Goal: Task Accomplishment & Management: Manage account settings

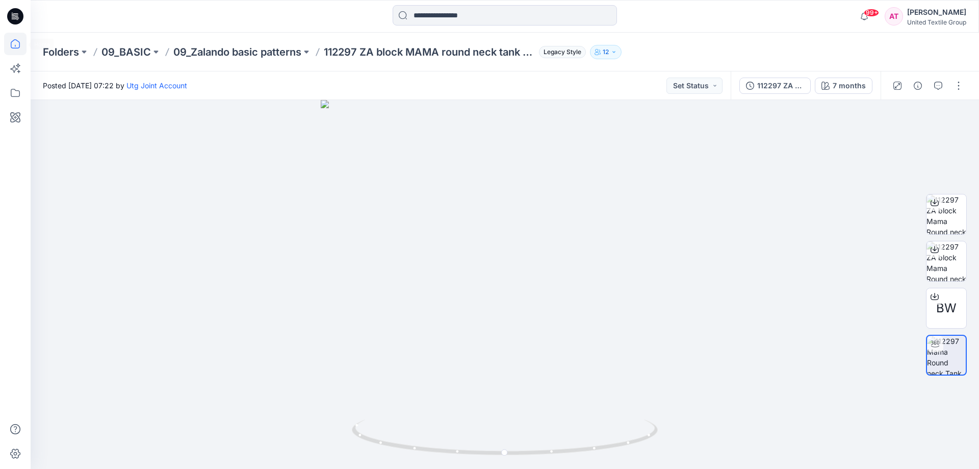
click at [18, 46] on icon at bounding box center [15, 44] width 22 height 22
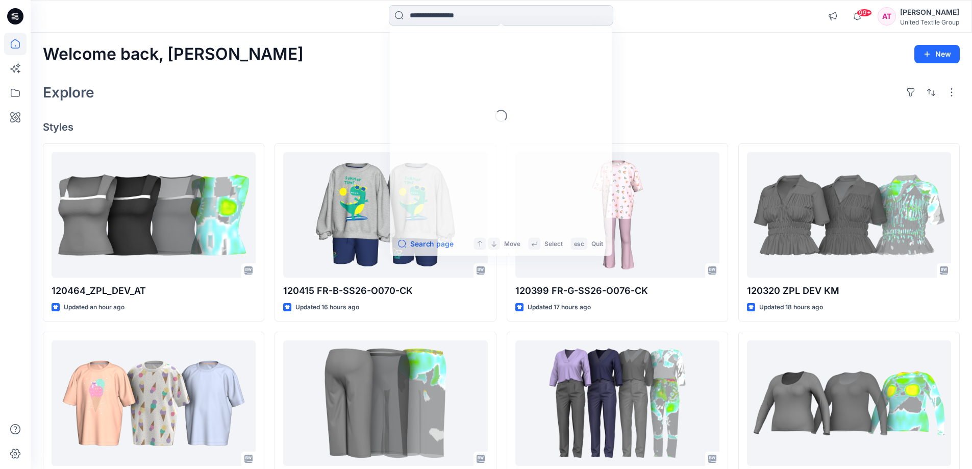
click at [473, 13] on input at bounding box center [501, 15] width 224 height 20
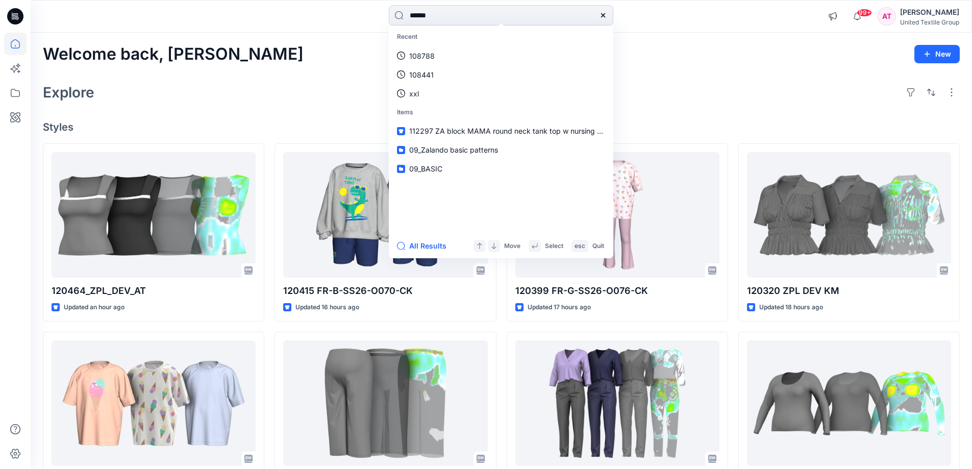
type input "******"
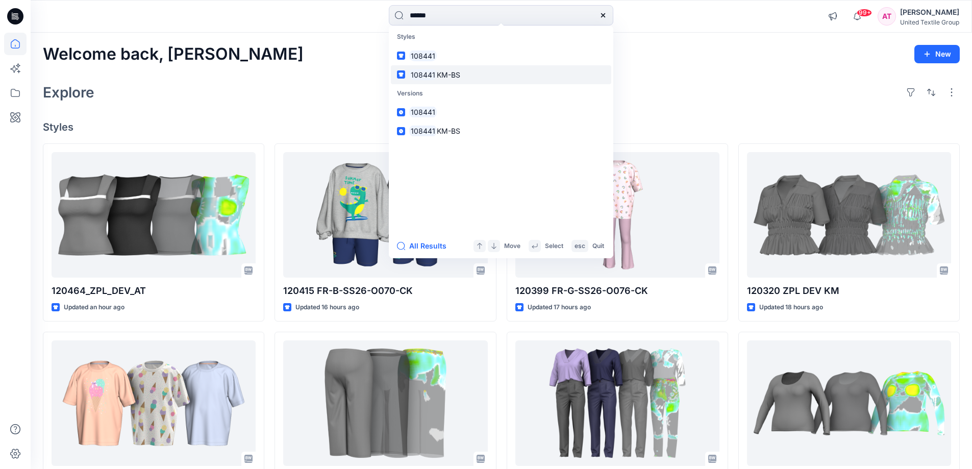
click at [457, 75] on span "KM-BS" at bounding box center [448, 74] width 23 height 9
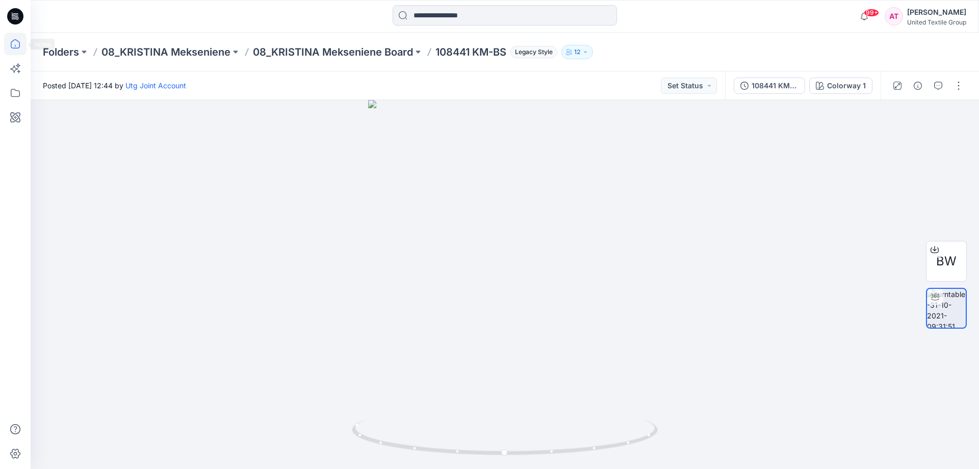
click at [10, 44] on icon at bounding box center [15, 44] width 22 height 22
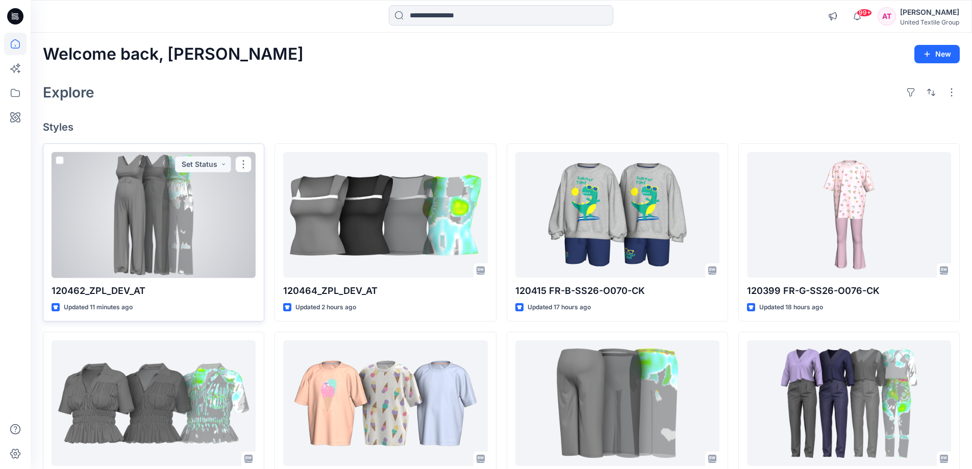
click at [137, 214] on div at bounding box center [154, 215] width 204 height 126
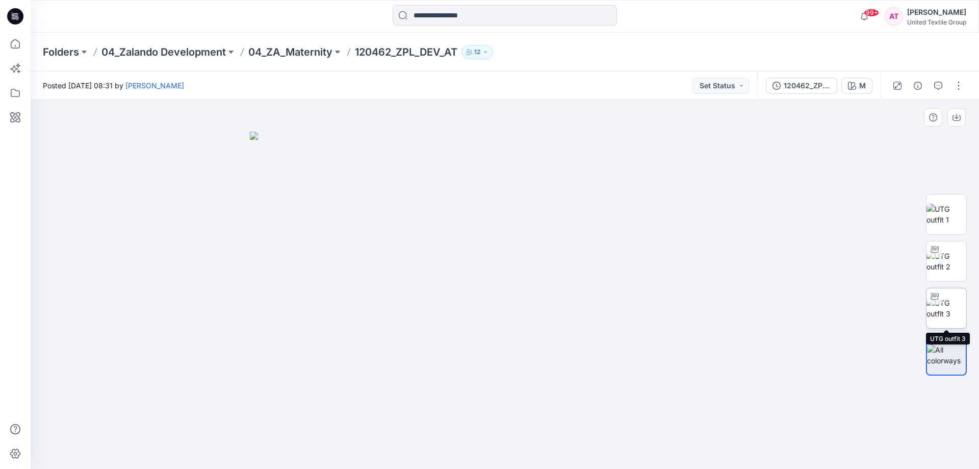
click at [946, 313] on img at bounding box center [947, 307] width 40 height 21
drag, startPoint x: 586, startPoint y: 450, endPoint x: 491, endPoint y: 449, distance: 95.4
click at [474, 444] on icon at bounding box center [506, 438] width 309 height 38
drag, startPoint x: 573, startPoint y: 449, endPoint x: 555, endPoint y: 456, distance: 19.4
drag, startPoint x: 494, startPoint y: 452, endPoint x: 511, endPoint y: 453, distance: 17.4
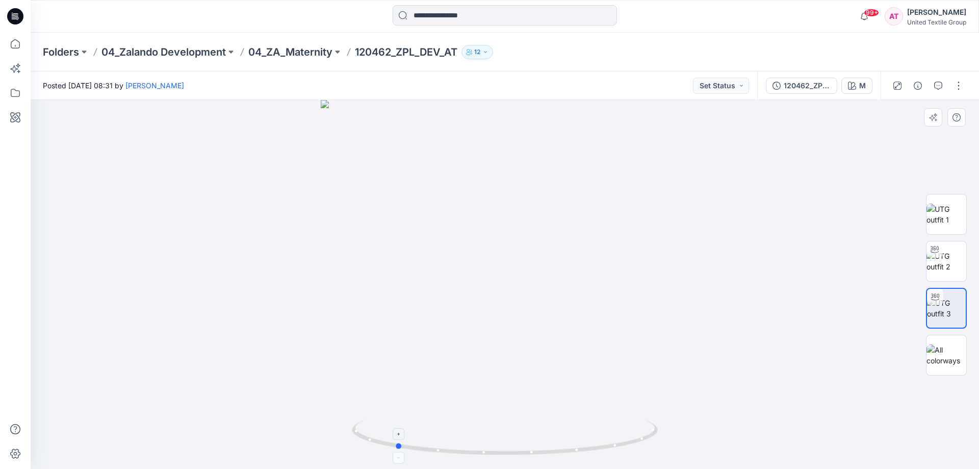
click at [511, 453] on icon at bounding box center [506, 438] width 309 height 38
click at [956, 84] on button "button" at bounding box center [959, 86] width 16 height 16
click at [899, 137] on p "Edit" at bounding box center [893, 138] width 13 height 11
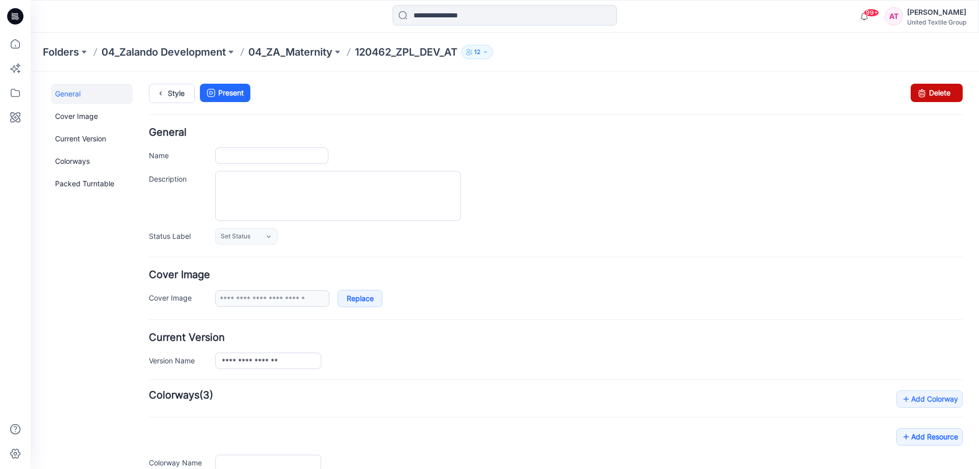
type input "**********"
type input "*"
type input "**********"
drag, startPoint x: 937, startPoint y: 86, endPoint x: 566, endPoint y: 107, distance: 372.4
click at [937, 86] on link "Delete" at bounding box center [937, 93] width 52 height 18
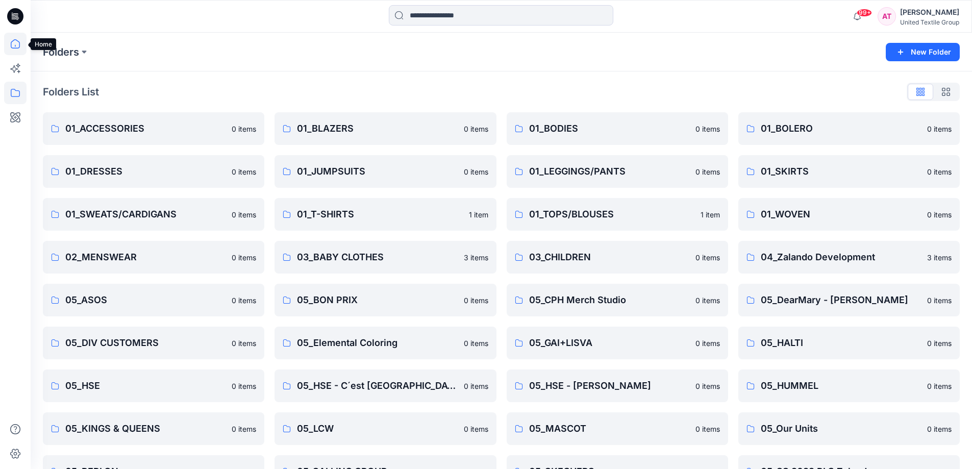
click at [23, 42] on icon at bounding box center [15, 44] width 22 height 22
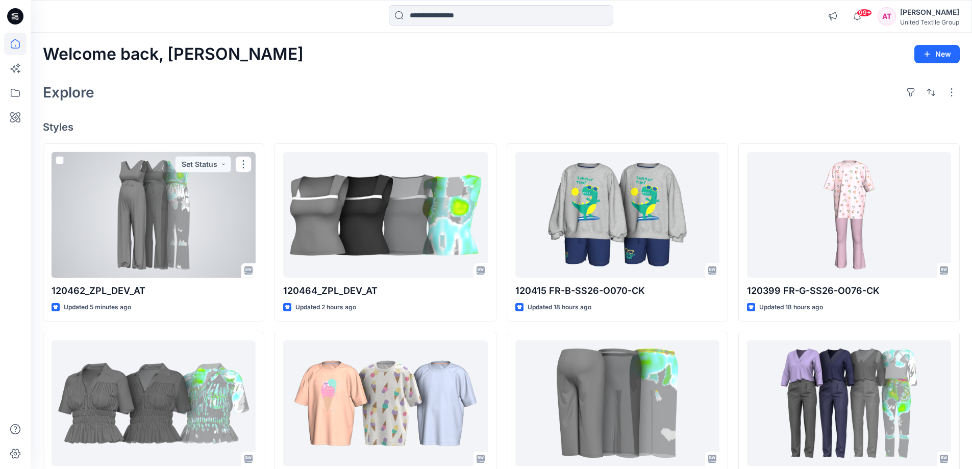
click at [141, 197] on div at bounding box center [154, 215] width 204 height 126
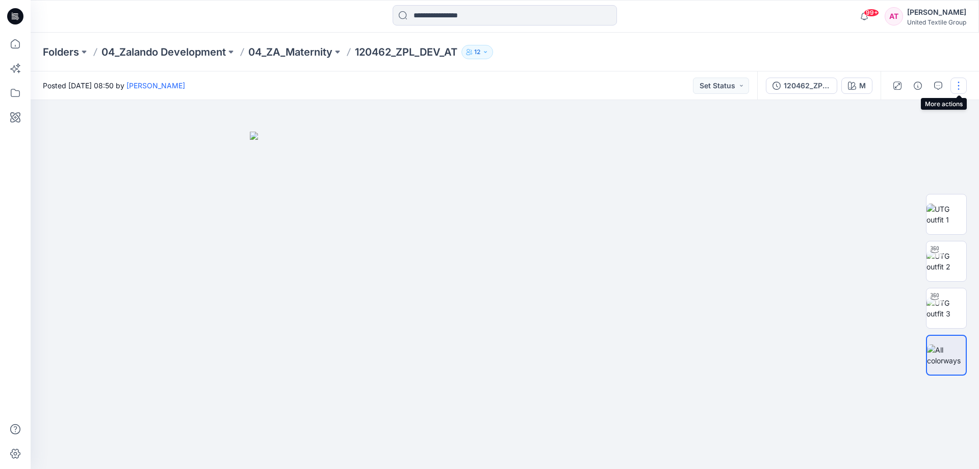
click at [961, 85] on button "button" at bounding box center [959, 86] width 16 height 16
click at [892, 137] on p "Edit" at bounding box center [893, 138] width 13 height 11
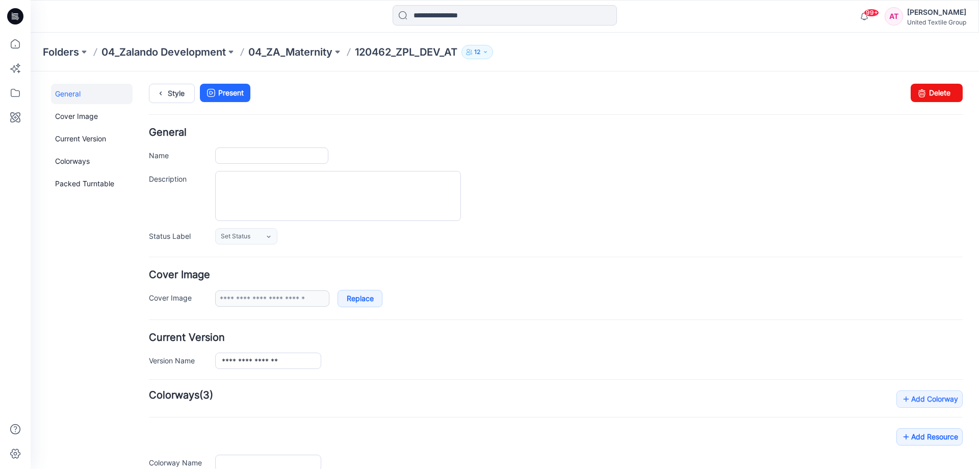
type input "**********"
type input "*"
type input "**********"
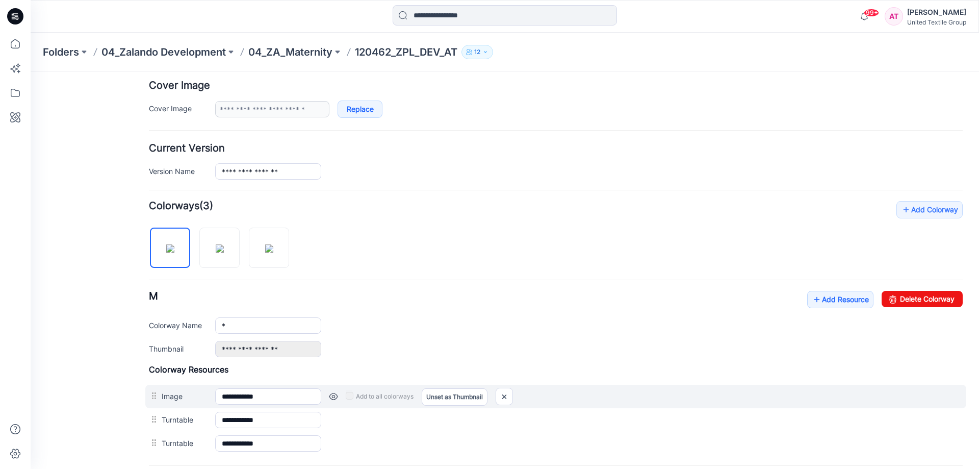
scroll to position [204, 0]
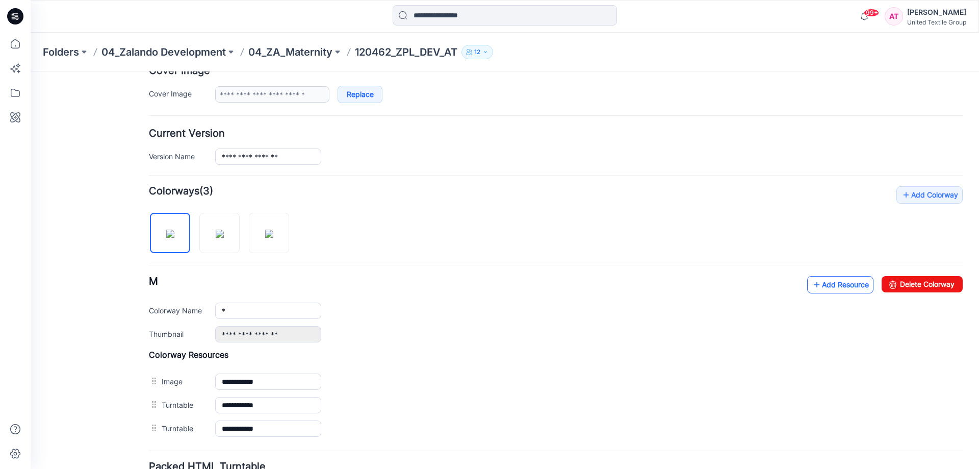
click at [838, 289] on link "Add Resource" at bounding box center [840, 284] width 66 height 17
click at [846, 287] on link "Add Resource" at bounding box center [840, 284] width 66 height 17
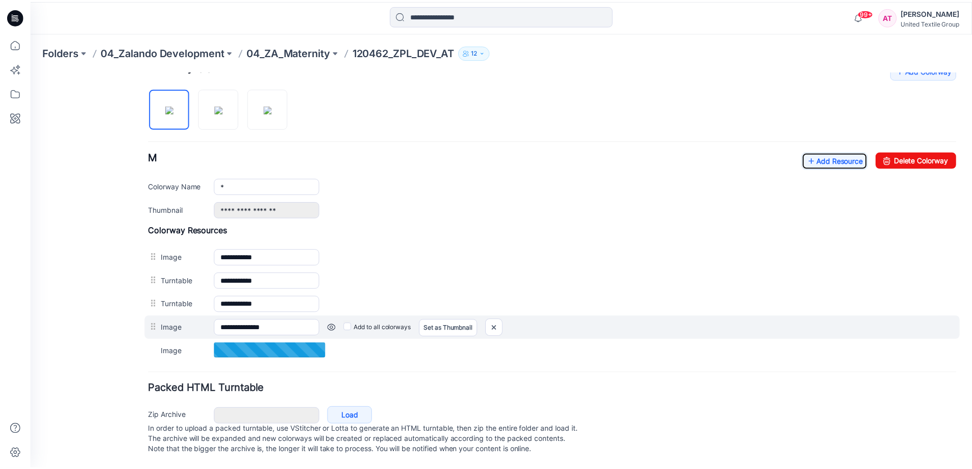
scroll to position [339, 0]
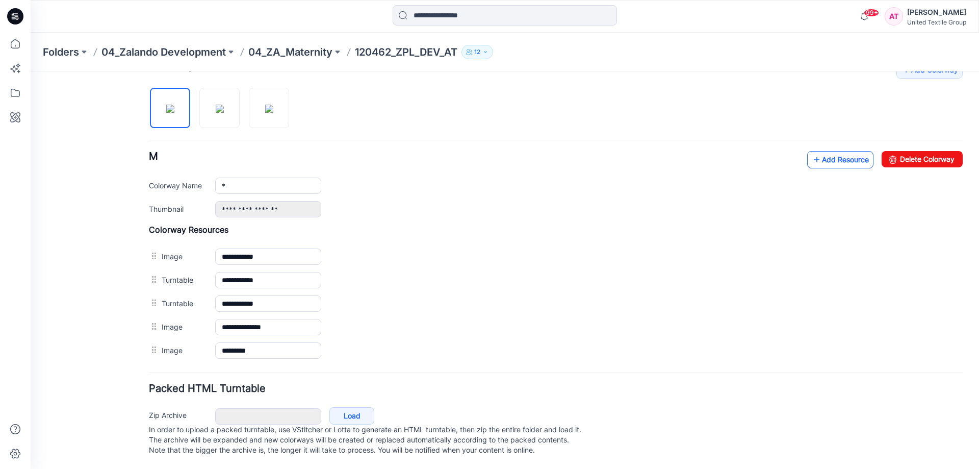
click at [822, 152] on link "Add Resource" at bounding box center [840, 159] width 66 height 17
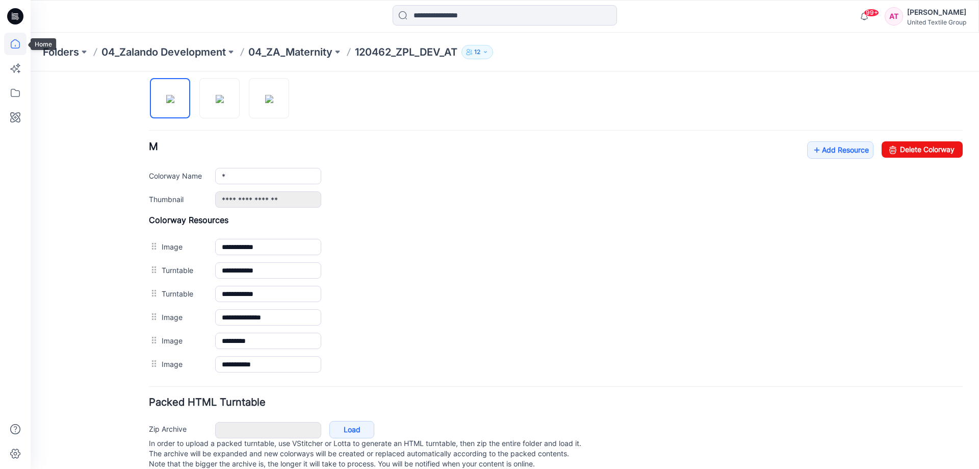
click at [17, 40] on icon at bounding box center [15, 43] width 9 height 9
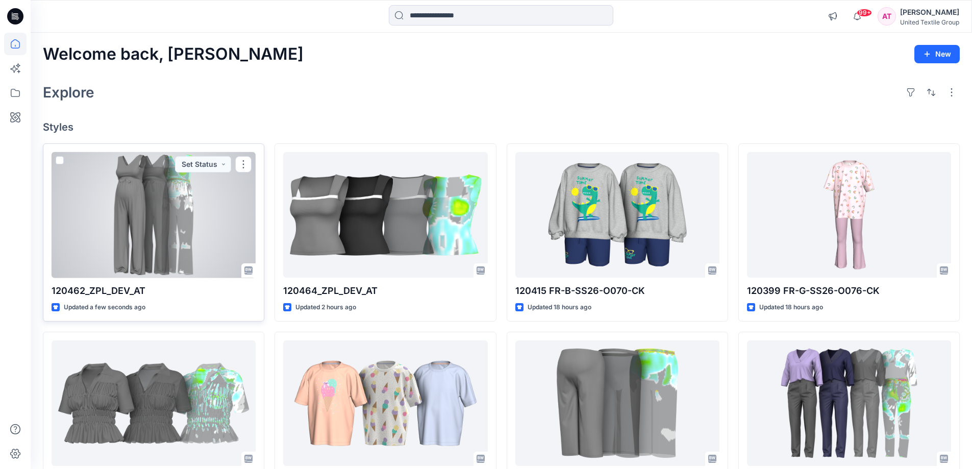
click at [193, 215] on div at bounding box center [154, 215] width 204 height 126
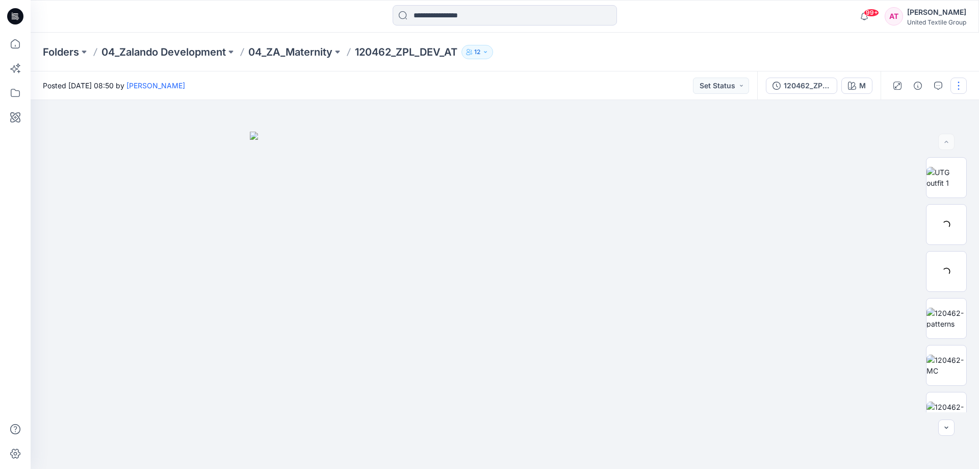
click at [963, 86] on button "button" at bounding box center [959, 86] width 16 height 16
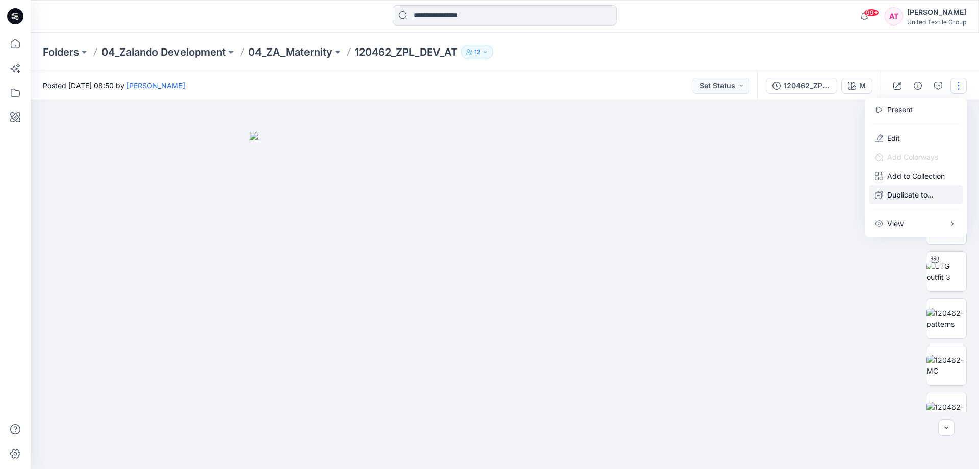
click at [912, 196] on p "Duplicate to..." at bounding box center [910, 194] width 46 height 11
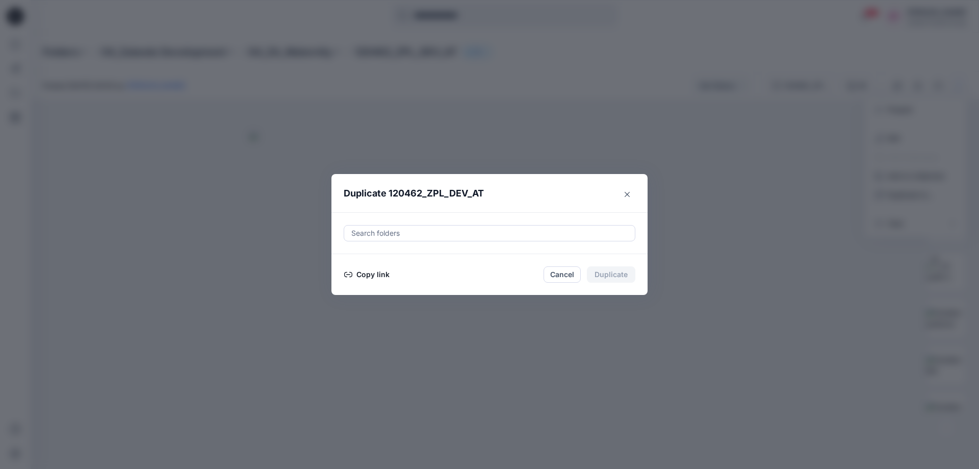
click at [475, 234] on div at bounding box center [489, 233] width 278 height 12
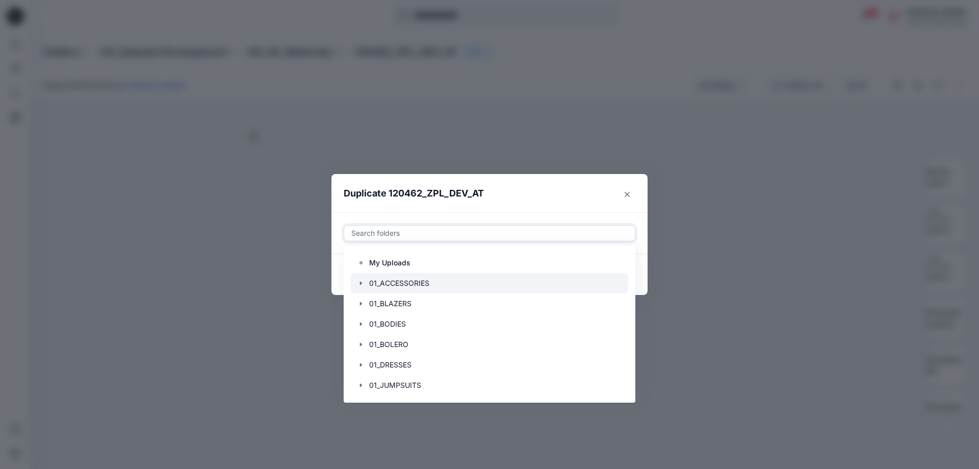
click at [440, 283] on div at bounding box center [489, 283] width 277 height 20
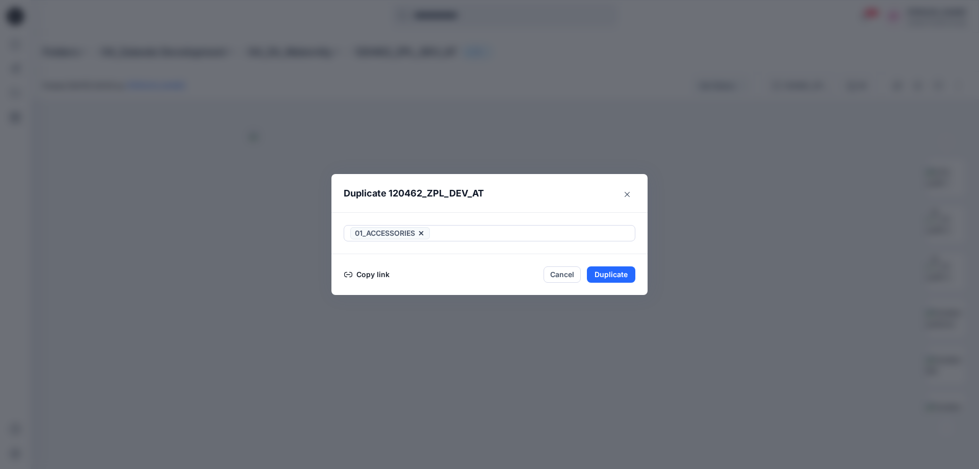
click at [521, 197] on header "Duplicate 120462_ZPL_DEV_AT" at bounding box center [479, 193] width 296 height 39
click at [366, 275] on button "Copy link" at bounding box center [367, 274] width 46 height 12
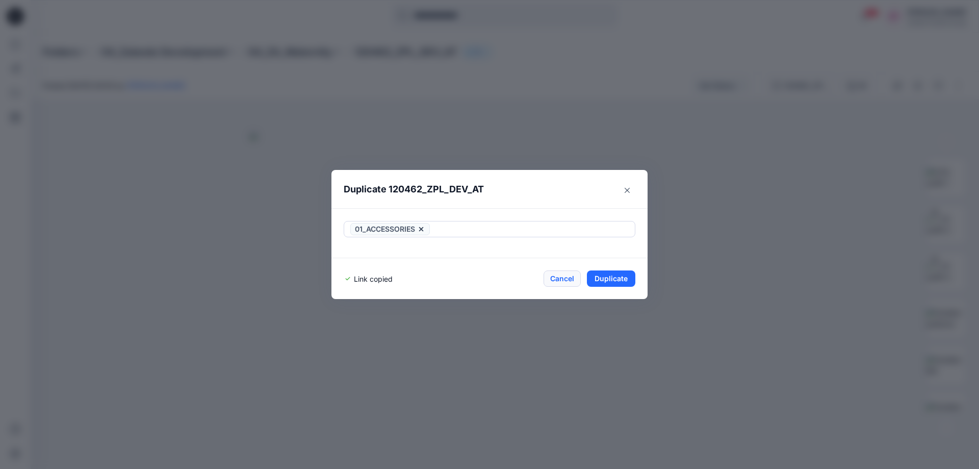
click at [562, 275] on button "Cancel" at bounding box center [562, 278] width 37 height 16
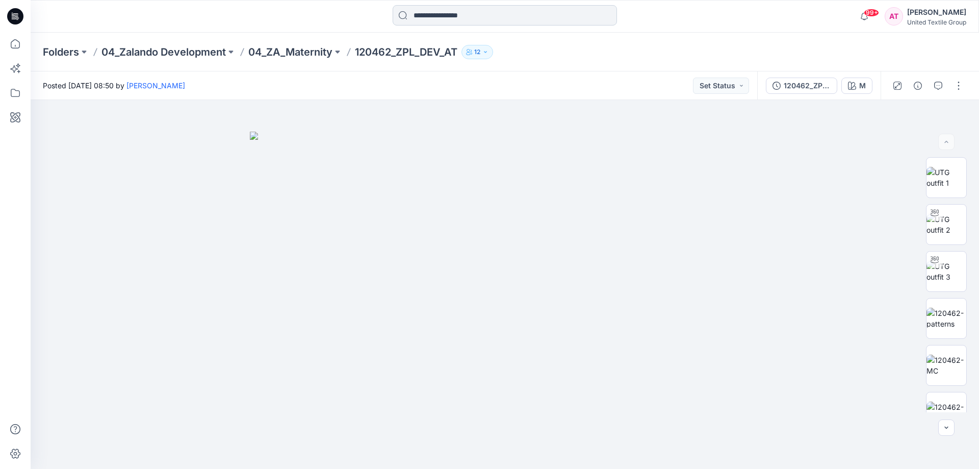
click at [415, 13] on input at bounding box center [505, 15] width 224 height 20
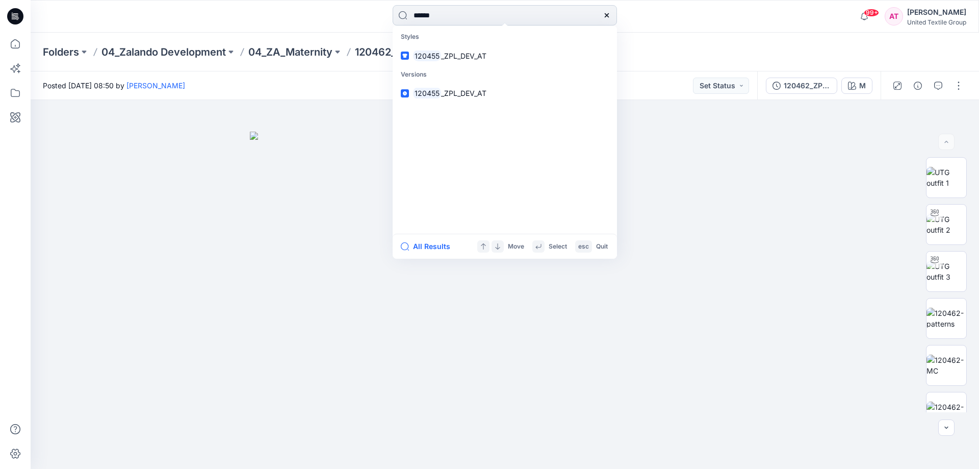
click at [432, 14] on input "******" at bounding box center [505, 15] width 224 height 20
type input "******"
click at [459, 55] on span "_ZPL_DEV_AT" at bounding box center [464, 56] width 45 height 9
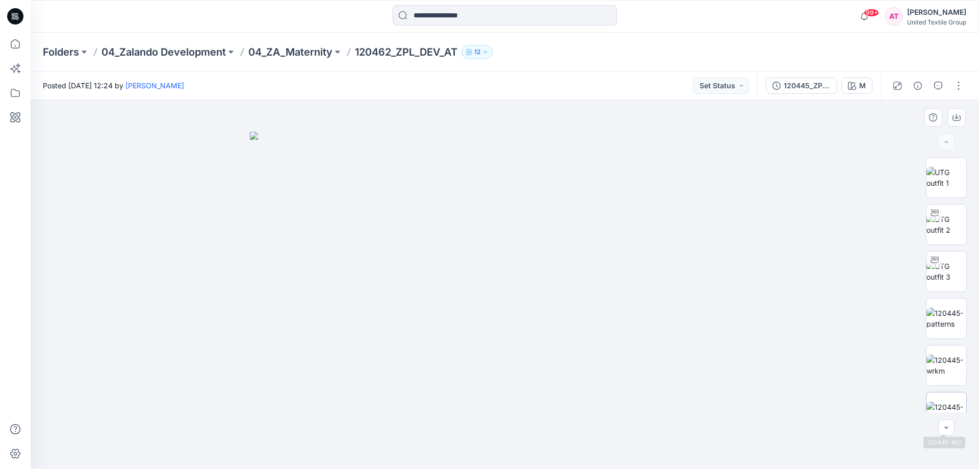
click at [948, 404] on img at bounding box center [947, 411] width 40 height 21
click at [15, 41] on icon at bounding box center [15, 44] width 22 height 22
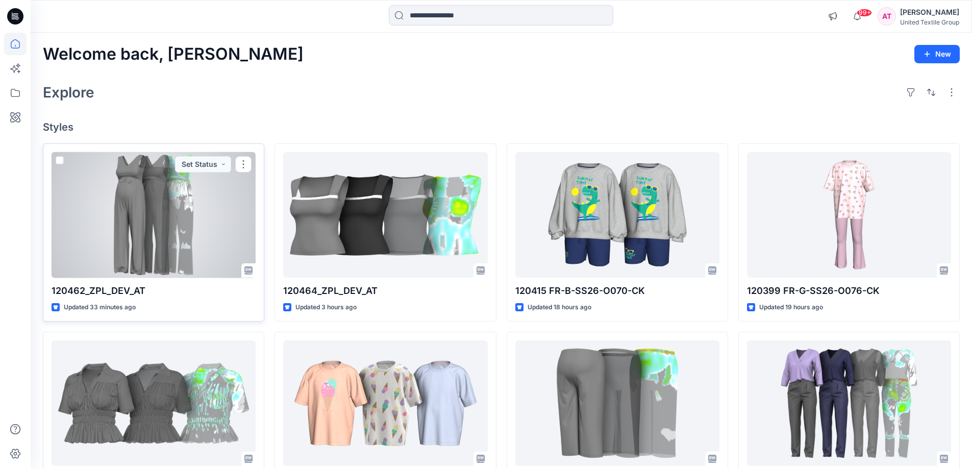
click at [197, 211] on div at bounding box center [154, 215] width 204 height 126
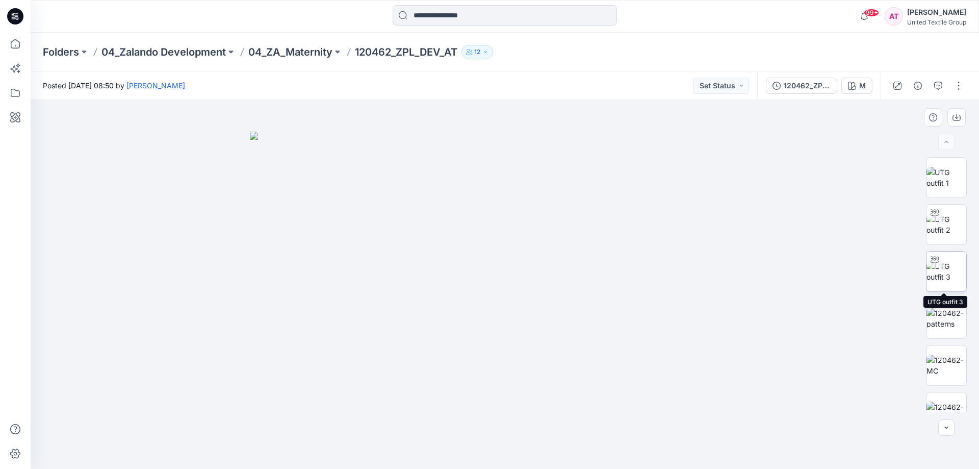
click at [940, 266] on img at bounding box center [947, 271] width 40 height 21
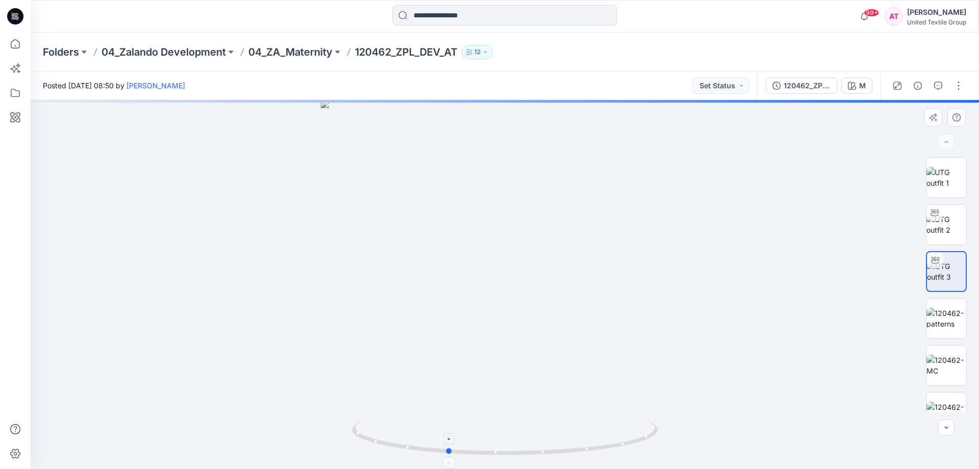
drag, startPoint x: 605, startPoint y: 442, endPoint x: 563, endPoint y: 441, distance: 41.8
click at [563, 441] on icon at bounding box center [506, 438] width 309 height 38
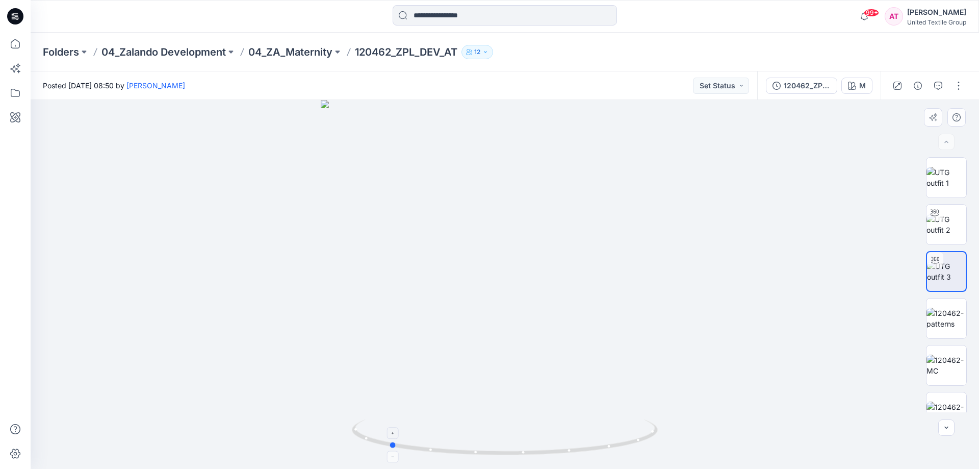
drag, startPoint x: 604, startPoint y: 442, endPoint x: 548, endPoint y: 453, distance: 57.1
click at [548, 453] on icon at bounding box center [506, 438] width 309 height 38
drag, startPoint x: 610, startPoint y: 438, endPoint x: 579, endPoint y: 443, distance: 31.1
click at [579, 443] on icon at bounding box center [506, 438] width 309 height 38
drag, startPoint x: 608, startPoint y: 442, endPoint x: 572, endPoint y: 445, distance: 36.3
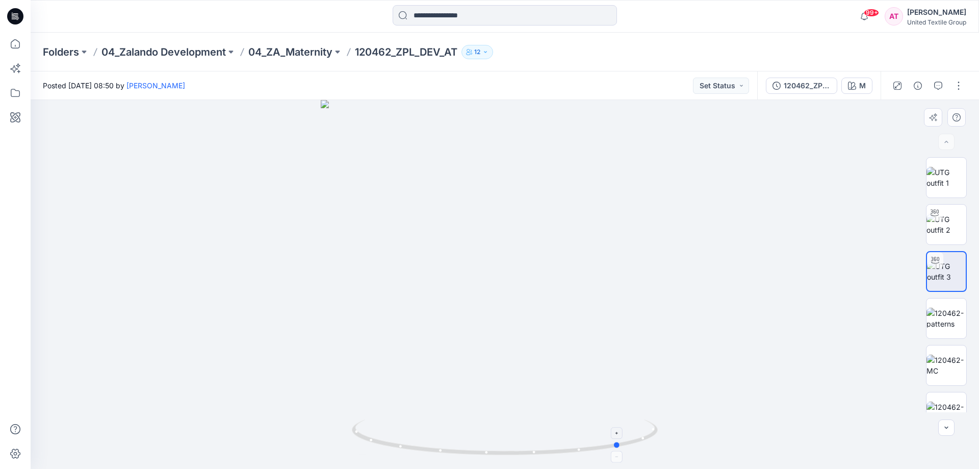
click at [572, 445] on icon at bounding box center [506, 438] width 309 height 38
drag, startPoint x: 607, startPoint y: 441, endPoint x: 576, endPoint y: 447, distance: 32.2
click at [569, 449] on icon at bounding box center [506, 438] width 309 height 38
drag, startPoint x: 604, startPoint y: 447, endPoint x: 576, endPoint y: 456, distance: 29.4
click at [576, 456] on icon at bounding box center [506, 438] width 309 height 38
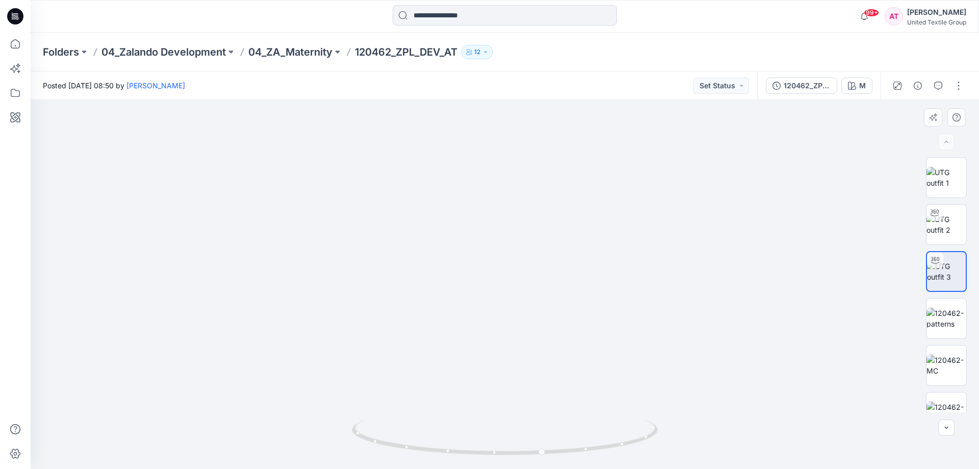
drag, startPoint x: 563, startPoint y: 198, endPoint x: 563, endPoint y: 360, distance: 161.7
click at [563, 360] on img at bounding box center [505, 209] width 994 height 520
drag, startPoint x: 564, startPoint y: 365, endPoint x: 552, endPoint y: 230, distance: 135.1
click at [552, 230] on img at bounding box center [504, 187] width 841 height 564
drag, startPoint x: 562, startPoint y: 331, endPoint x: 550, endPoint y: 226, distance: 105.8
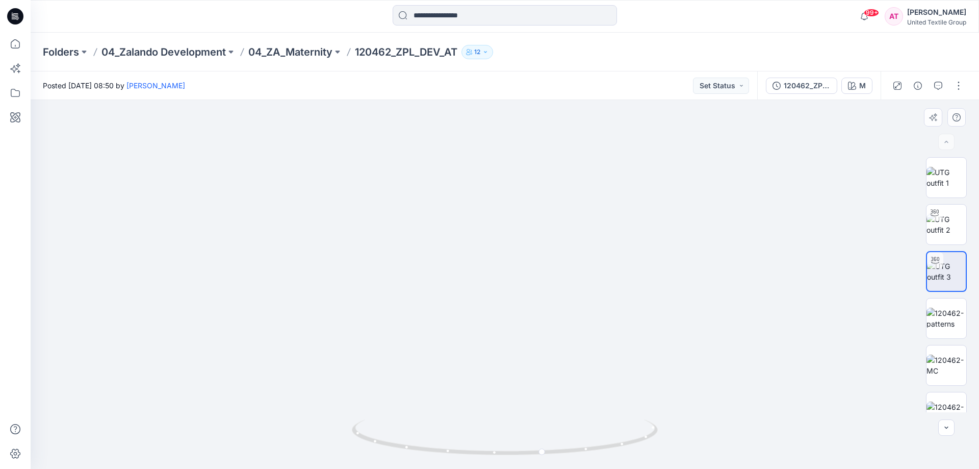
click at [550, 226] on img at bounding box center [504, 149] width 841 height 639
click at [574, 185] on img at bounding box center [504, 97] width 841 height 744
drag, startPoint x: 551, startPoint y: 211, endPoint x: 560, endPoint y: 484, distance: 274.0
click at [560, 468] on html "99+ Notifications Your style 120462_ZPL_DEV_AT is ready 5 minutes ago Your styl…" at bounding box center [489, 234] width 979 height 469
drag, startPoint x: 589, startPoint y: 446, endPoint x: 530, endPoint y: 442, distance: 58.8
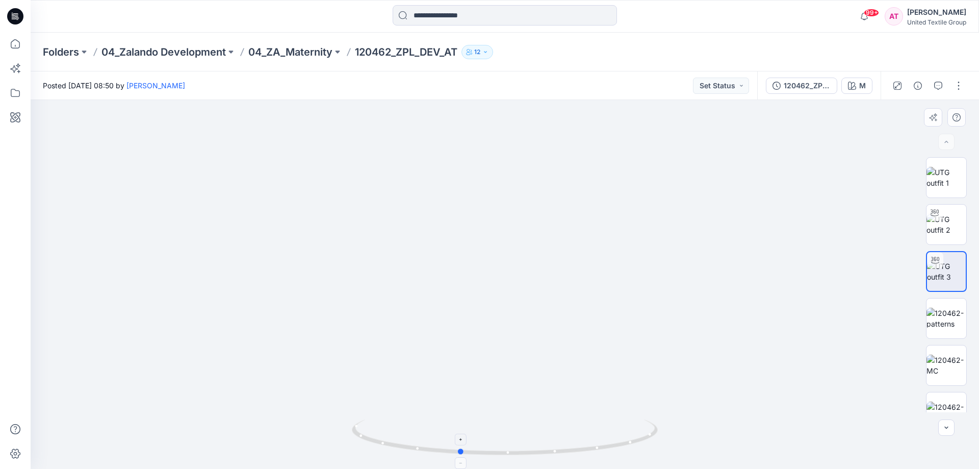
click at [530, 442] on icon at bounding box center [506, 438] width 309 height 38
drag, startPoint x: 550, startPoint y: 296, endPoint x: 547, endPoint y: 308, distance: 11.6
click at [547, 308] on img at bounding box center [504, 214] width 841 height 511
drag, startPoint x: 609, startPoint y: 443, endPoint x: 571, endPoint y: 453, distance: 39.7
click at [571, 453] on icon at bounding box center [506, 438] width 309 height 38
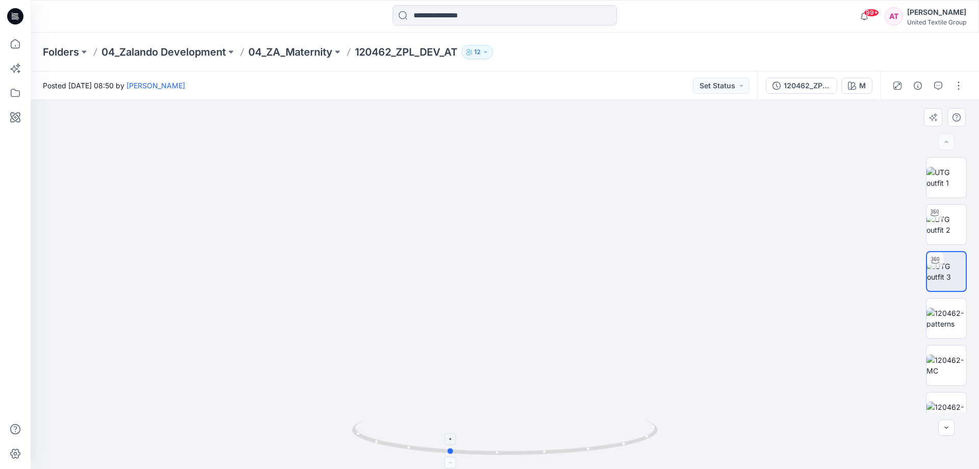
drag, startPoint x: 400, startPoint y: 444, endPoint x: 429, endPoint y: 448, distance: 29.9
click at [429, 448] on icon at bounding box center [506, 438] width 309 height 38
drag, startPoint x: 582, startPoint y: 450, endPoint x: 511, endPoint y: 444, distance: 71.2
click at [511, 444] on icon at bounding box center [506, 438] width 309 height 38
drag, startPoint x: 611, startPoint y: 442, endPoint x: 544, endPoint y: 438, distance: 67.4
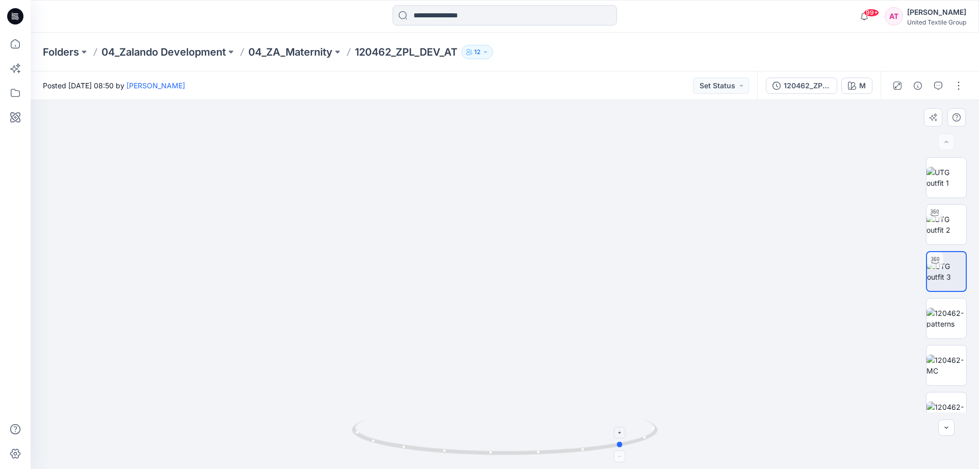
click at [544, 438] on icon at bounding box center [506, 438] width 309 height 38
drag, startPoint x: 585, startPoint y: 444, endPoint x: 494, endPoint y: 456, distance: 91.6
click at [494, 456] on icon at bounding box center [506, 438] width 309 height 38
click at [15, 43] on icon at bounding box center [15, 44] width 22 height 22
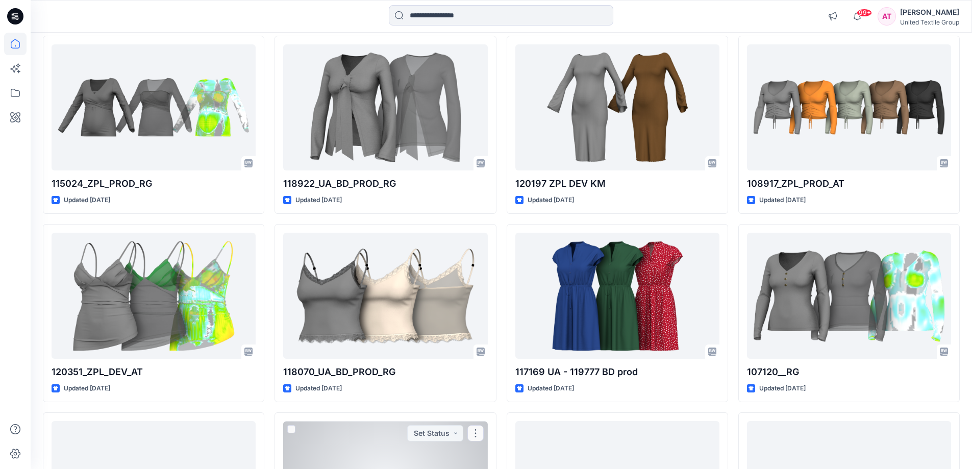
scroll to position [4463, 0]
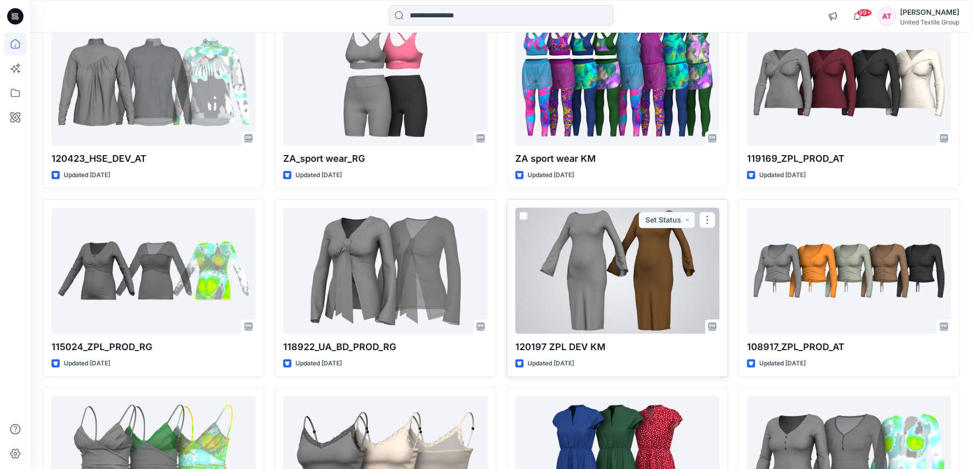
click at [598, 291] on div at bounding box center [617, 271] width 204 height 126
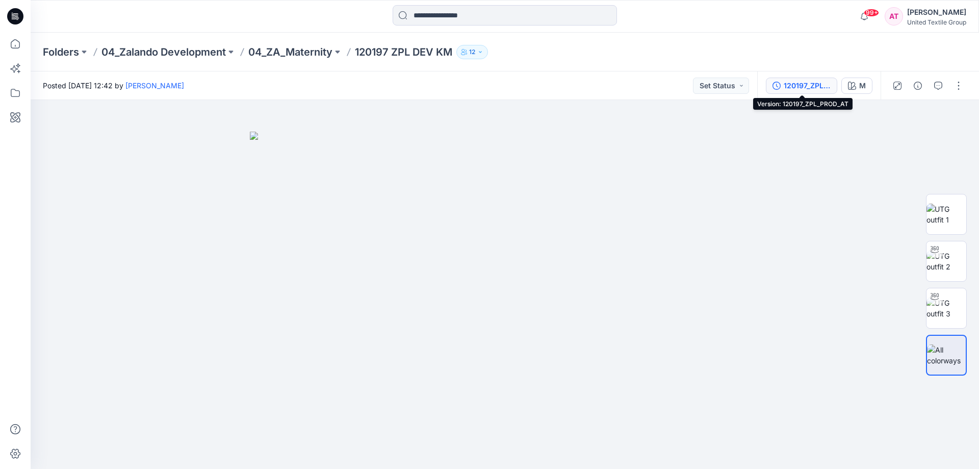
click at [795, 81] on div "120197_ZPL_PROD_AT" at bounding box center [807, 85] width 47 height 11
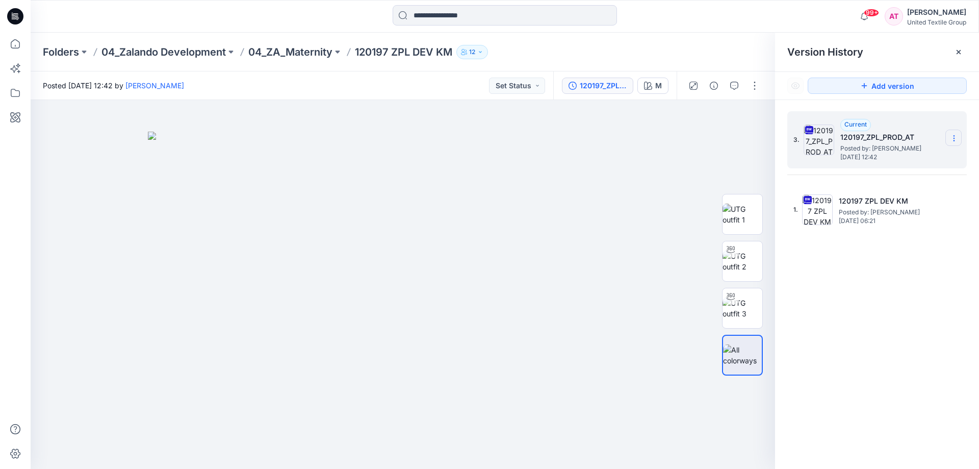
click at [951, 139] on icon at bounding box center [954, 138] width 8 height 8
click at [856, 159] on div "Download Source BW File" at bounding box center [899, 158] width 118 height 20
